Goal: Navigation & Orientation: Find specific page/section

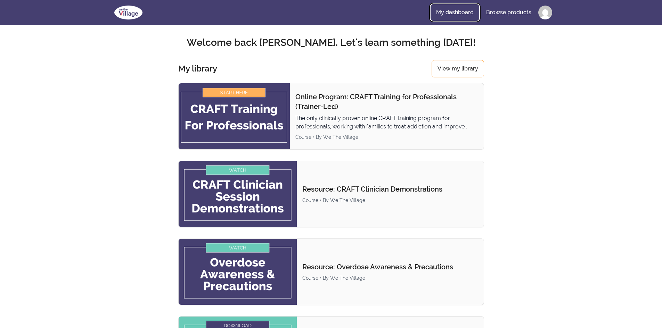
click at [472, 12] on link "My dashboard" at bounding box center [454, 12] width 49 height 17
click at [457, 15] on link "My dashboard" at bounding box center [454, 12] width 49 height 17
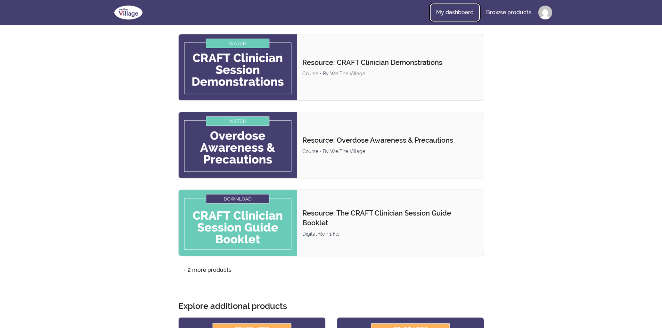
scroll to position [35, 0]
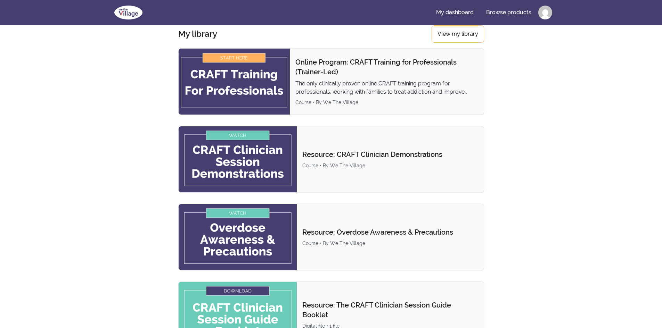
click at [545, 15] on html "Skip to main content Main menu Includes navigation links and user settings My d…" at bounding box center [331, 323] width 662 height 717
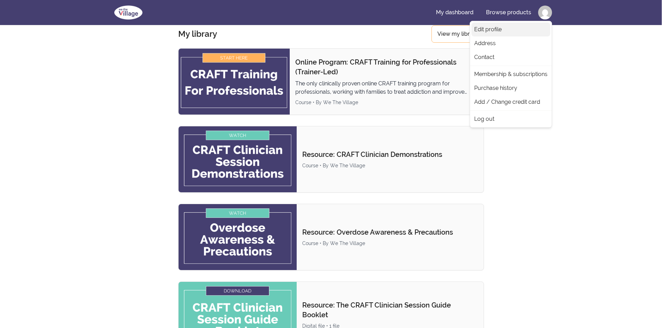
click at [511, 27] on link "Edit profile" at bounding box center [510, 30] width 79 height 14
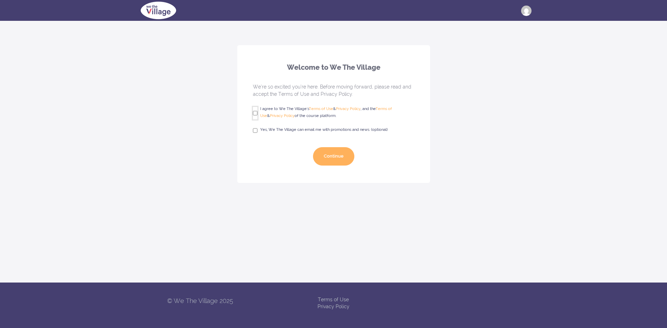
click at [256, 113] on input "I agree to We The Village's Terms of Use & Privacy Policy , and the Terms of Us…" at bounding box center [255, 113] width 5 height 13
checkbox input "true"
click at [340, 159] on button "Continue" at bounding box center [333, 156] width 41 height 18
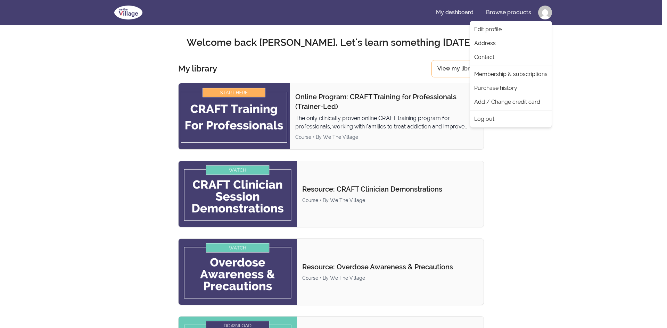
click at [493, 55] on link "Contact" at bounding box center [510, 57] width 79 height 14
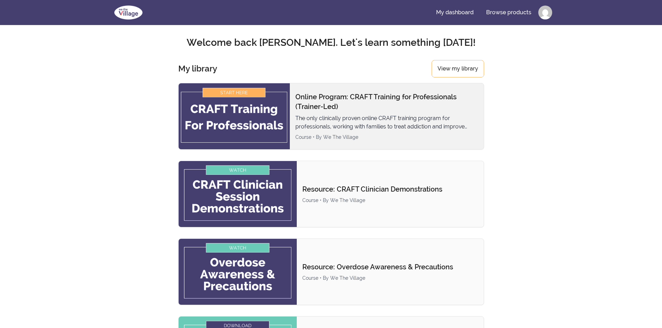
click at [267, 126] on img at bounding box center [234, 116] width 111 height 66
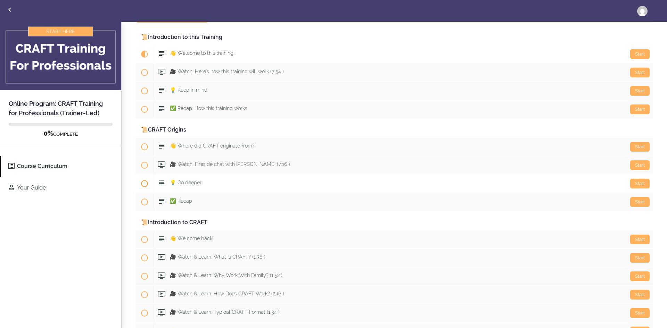
scroll to position [104, 0]
